Goal: Find specific page/section: Find specific page/section

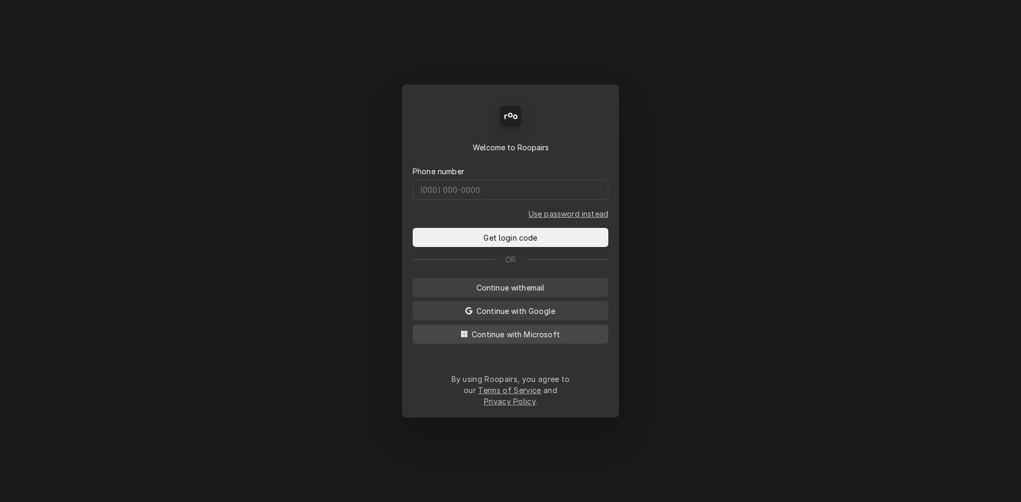
click at [523, 340] on span "Continue with Microsoft" at bounding box center [515, 334] width 93 height 11
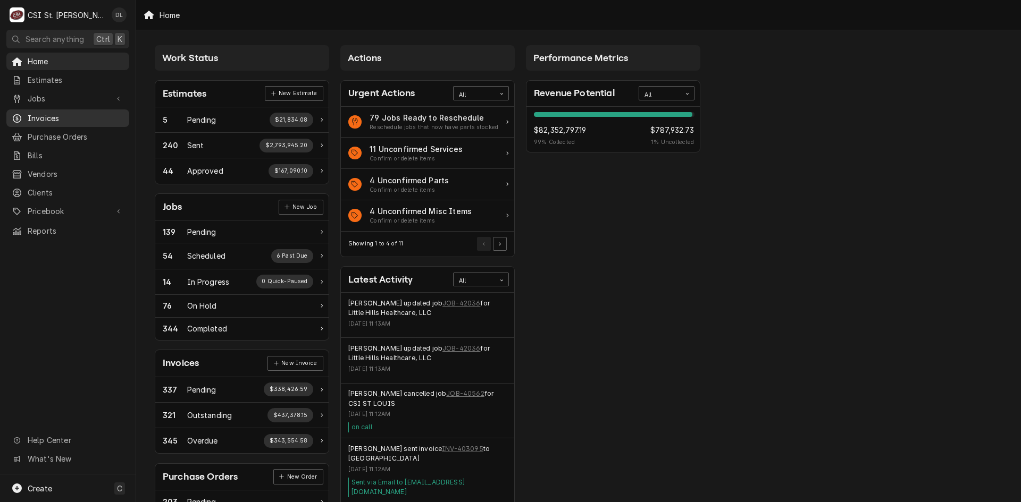
click at [44, 119] on span "Invoices" at bounding box center [76, 118] width 96 height 11
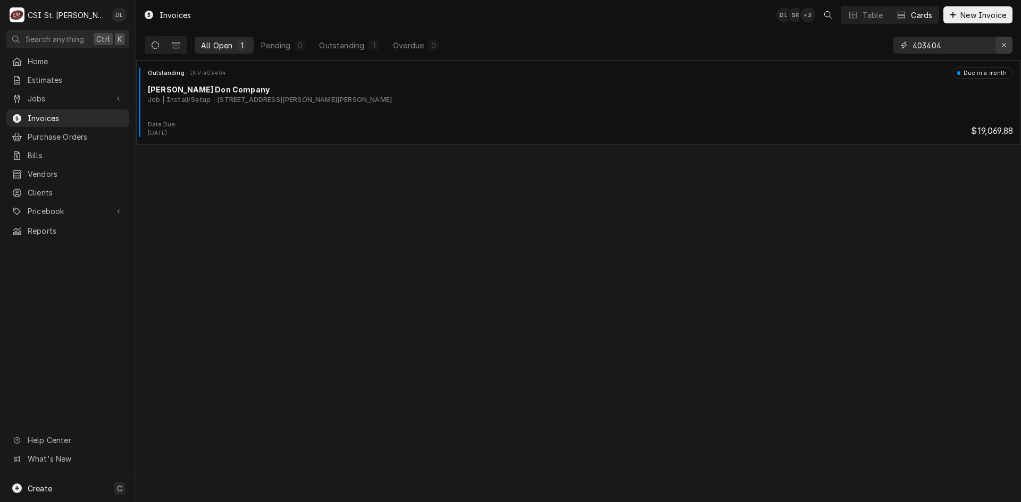
click at [1005, 47] on icon "Erase input" at bounding box center [1004, 45] width 4 height 4
click at [980, 46] on input "Dynamic Content Wrapper" at bounding box center [962, 45] width 100 height 17
click at [942, 43] on input "403451" at bounding box center [952, 45] width 80 height 17
type input "403341"
